Goal: Transaction & Acquisition: Purchase product/service

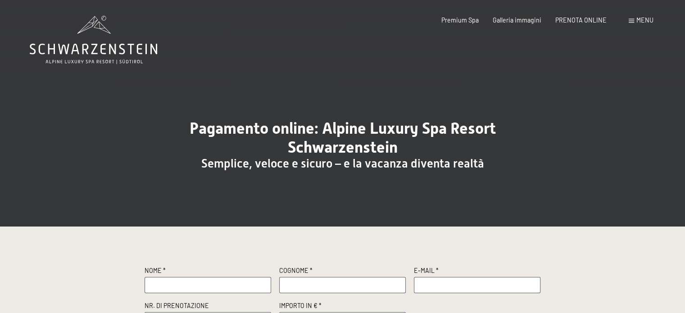
click at [197, 284] on input "text" at bounding box center [208, 285] width 127 height 16
type input "[PERSON_NAME]"
click at [334, 284] on input "text" at bounding box center [342, 285] width 127 height 16
type input "Ballan"
click at [438, 281] on input "text" at bounding box center [477, 285] width 127 height 16
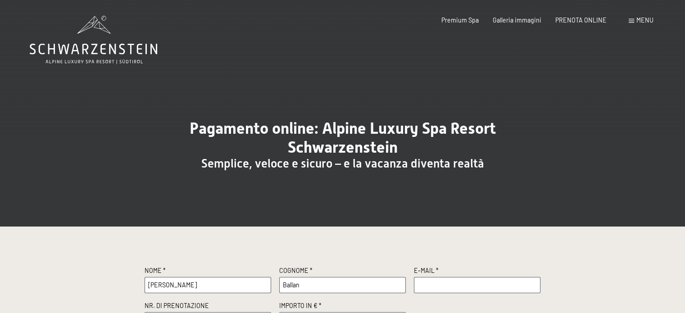
type input "franco.ballan@gmail.com"
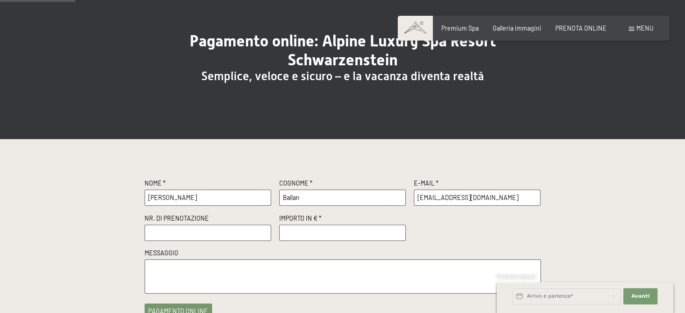
scroll to position [90, 0]
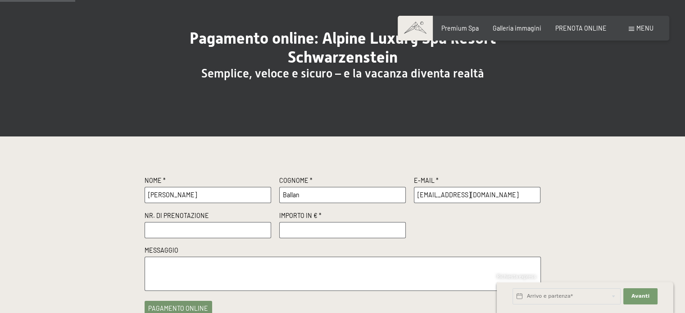
click at [192, 234] on input "text" at bounding box center [208, 230] width 127 height 16
paste input "R62654"
type input "R62654"
click at [309, 230] on input "number" at bounding box center [342, 230] width 127 height 16
type input "500"
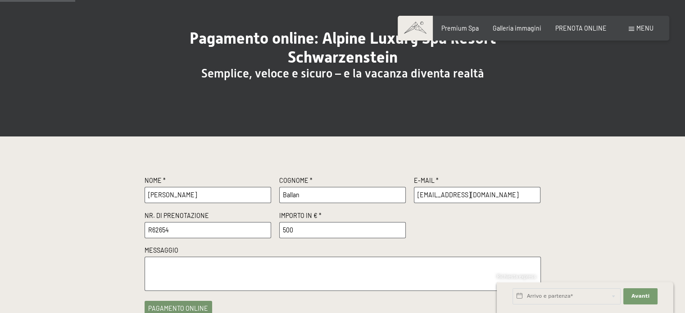
click at [264, 273] on textarea at bounding box center [343, 274] width 396 height 34
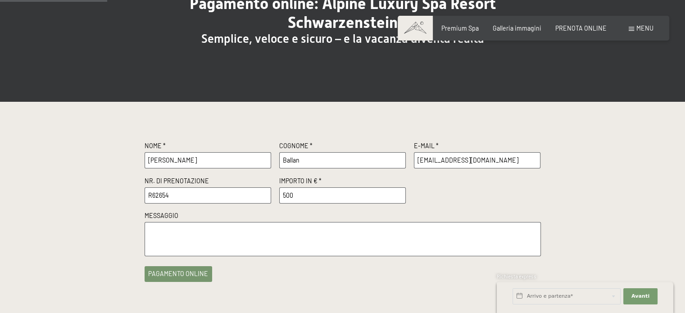
scroll to position [135, 0]
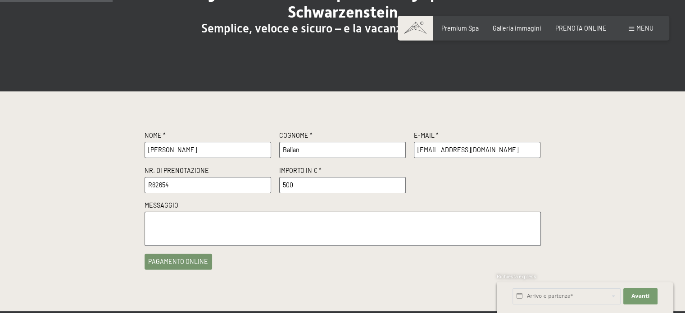
click at [174, 262] on button "pagamento online" at bounding box center [179, 262] width 68 height 16
